Goal: Transaction & Acquisition: Purchase product/service

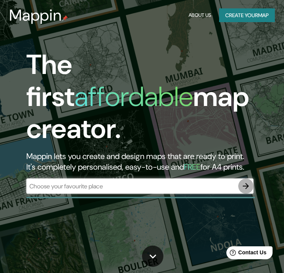
click at [244, 182] on icon "button" at bounding box center [245, 186] width 9 height 9
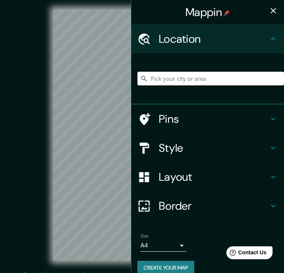
click at [205, 81] on input "Pick your city or area" at bounding box center [210, 79] width 147 height 14
paste input "CALLE 117 ENTRE AV 32 Y CALLE 531"
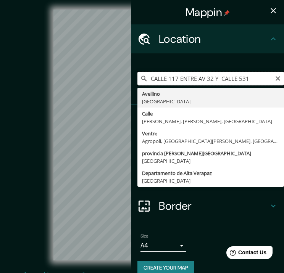
drag, startPoint x: 210, startPoint y: 78, endPoint x: 244, endPoint y: 79, distance: 34.0
click at [244, 79] on input "CALLE 117 ENTRE AV 32 Y CALLE 531" at bounding box center [210, 79] width 147 height 14
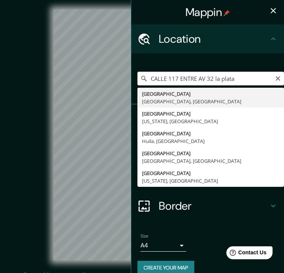
type input "[GEOGRAPHIC_DATA], [GEOGRAPHIC_DATA], [GEOGRAPHIC_DATA]"
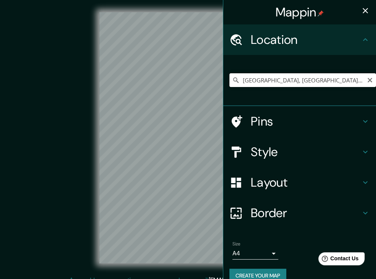
click at [284, 79] on input "[GEOGRAPHIC_DATA], [GEOGRAPHIC_DATA], [GEOGRAPHIC_DATA]" at bounding box center [302, 80] width 147 height 14
click at [284, 150] on icon at bounding box center [365, 151] width 9 height 9
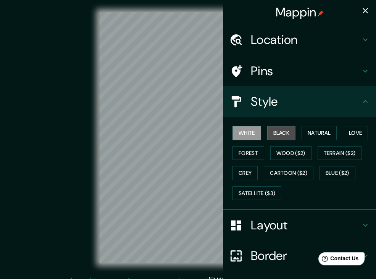
click at [272, 127] on button "Black" at bounding box center [281, 133] width 29 height 14
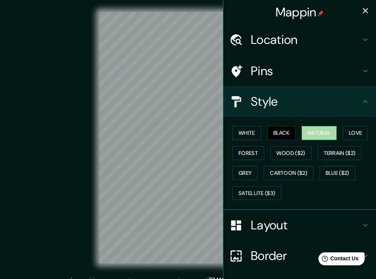
click at [284, 134] on button "Natural" at bounding box center [318, 133] width 35 height 14
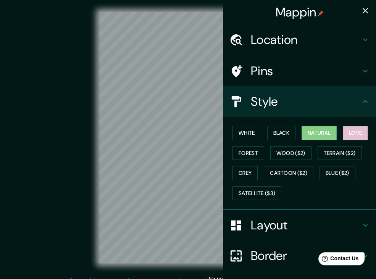
click at [284, 129] on button "Love" at bounding box center [355, 133] width 25 height 14
click at [284, 128] on button "Natural" at bounding box center [318, 133] width 35 height 14
click at [253, 151] on button "Forest" at bounding box center [248, 153] width 32 height 14
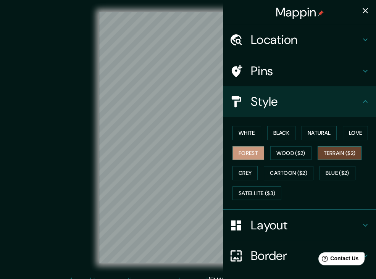
click at [284, 151] on button "Terrain ($2)" at bounding box center [339, 153] width 44 height 14
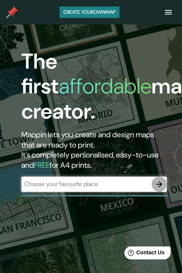
click at [157, 184] on icon "button" at bounding box center [159, 184] width 6 height 6
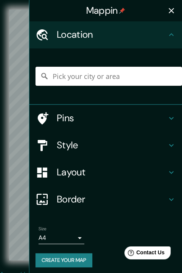
click at [76, 74] on input "Pick your city or area" at bounding box center [108, 76] width 147 height 19
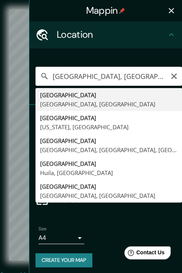
type input "[GEOGRAPHIC_DATA], [GEOGRAPHIC_DATA], [GEOGRAPHIC_DATA]"
